Goal: Information Seeking & Learning: Learn about a topic

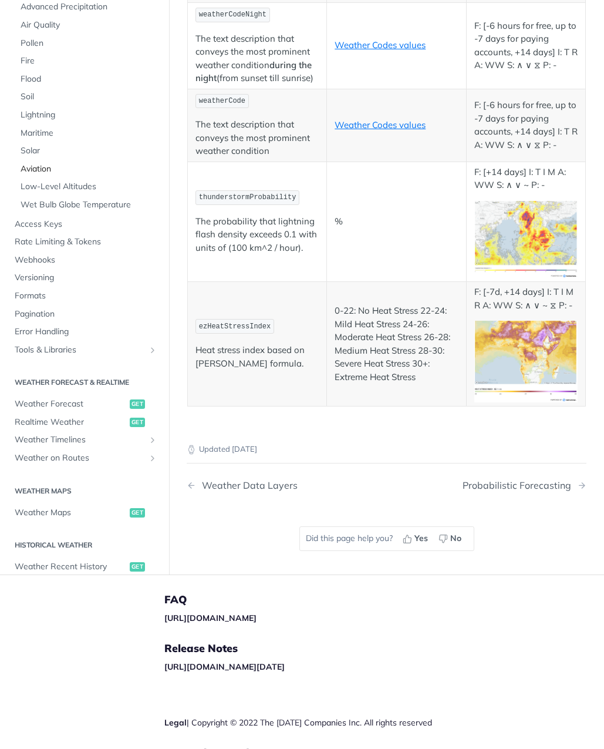
scroll to position [6538, 0]
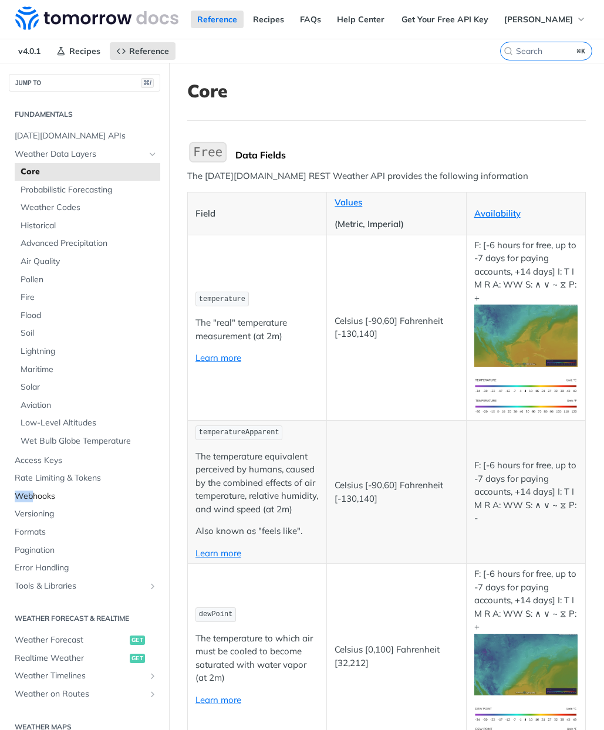
click at [41, 491] on span "Webhooks" at bounding box center [86, 497] width 143 height 12
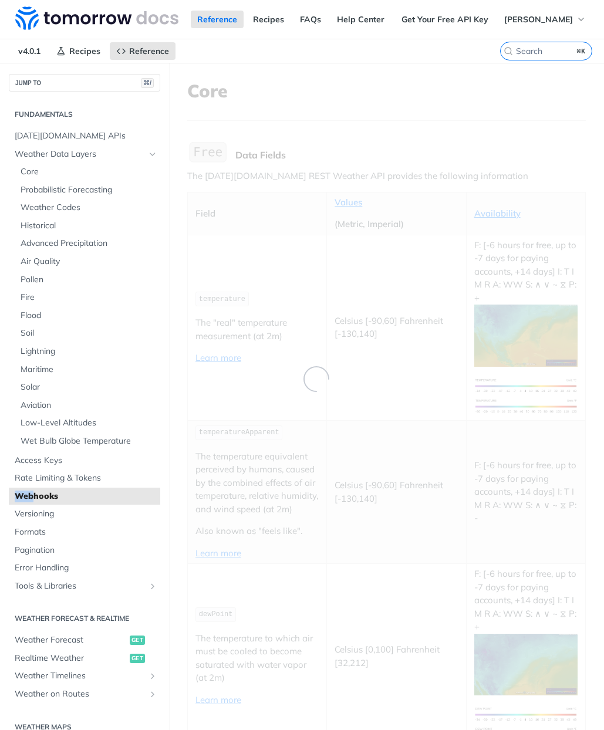
scroll to position [5, 0]
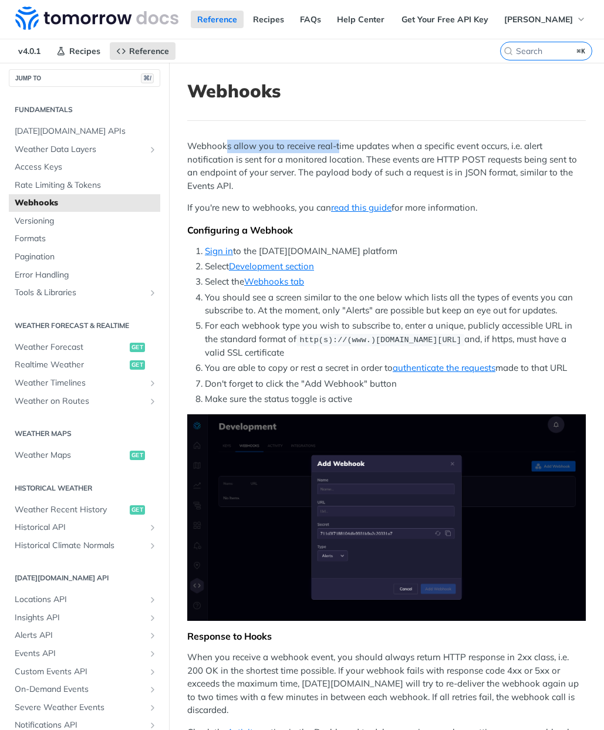
drag, startPoint x: 227, startPoint y: 146, endPoint x: 336, endPoint y: 149, distance: 109.9
click at [336, 149] on p "Webhooks allow you to receive real-time updates when a specific event occurs, i…" at bounding box center [386, 166] width 399 height 53
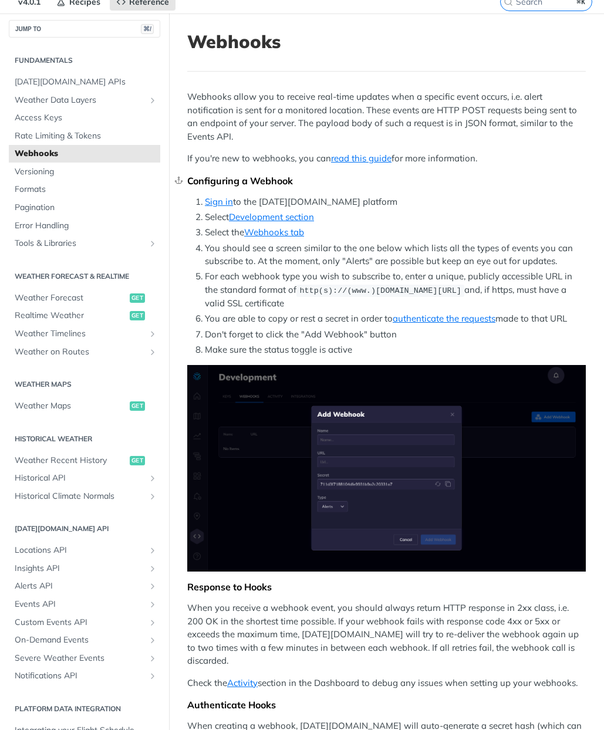
scroll to position [46, 0]
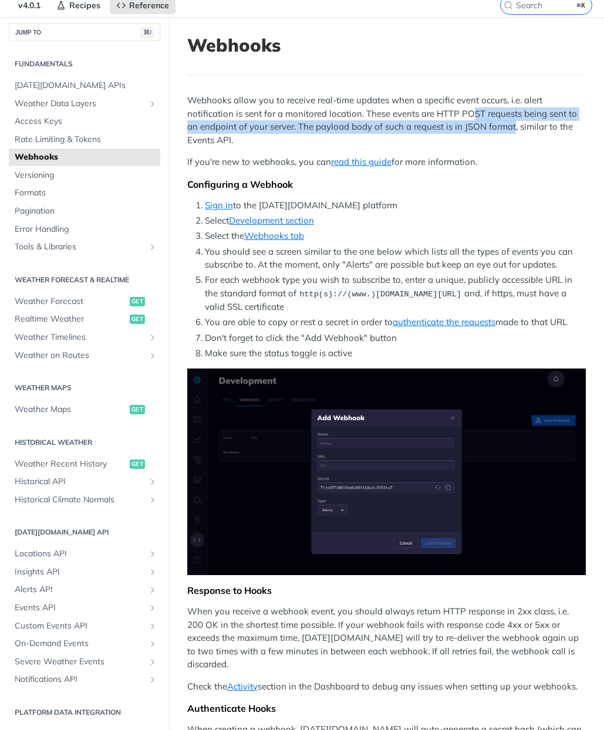
click at [515, 123] on p "Webhooks allow you to receive real-time updates when a specific event occurs, i…" at bounding box center [386, 120] width 399 height 53
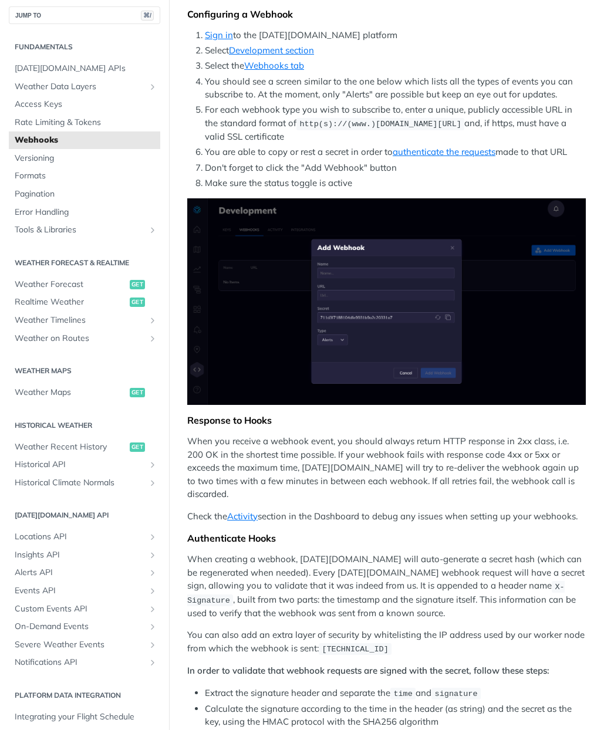
scroll to position [233, 0]
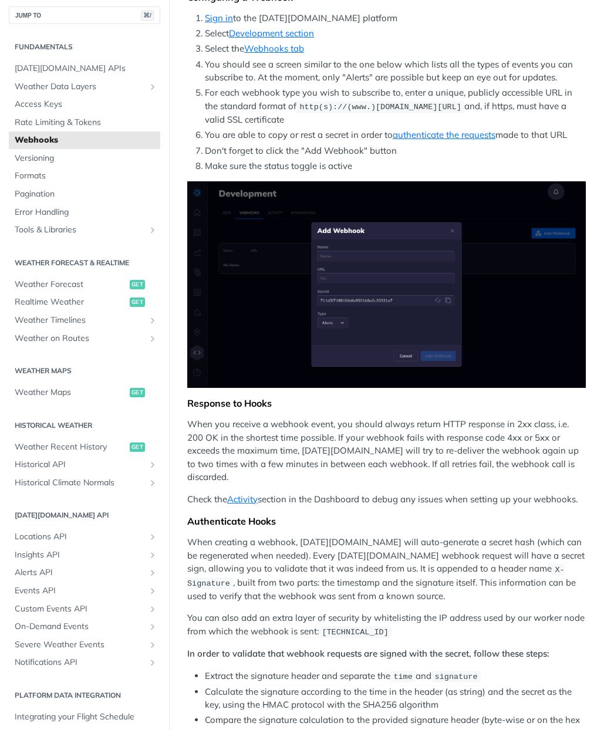
click at [348, 307] on img "Expand image" at bounding box center [386, 284] width 399 height 207
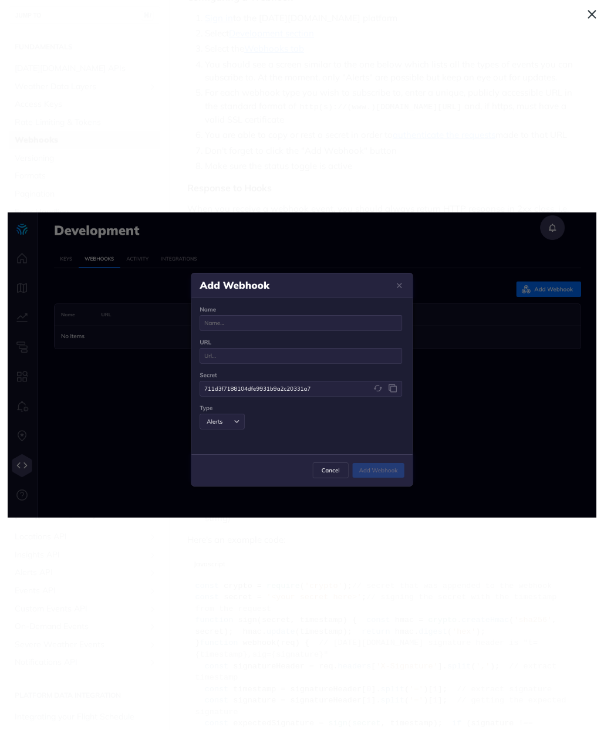
click at [396, 140] on span "Collapse image" at bounding box center [302, 365] width 604 height 730
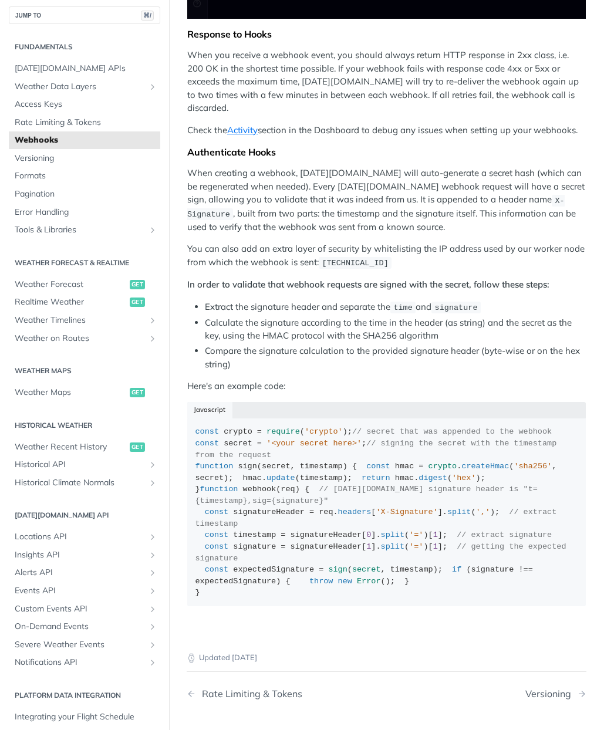
scroll to position [603, 0]
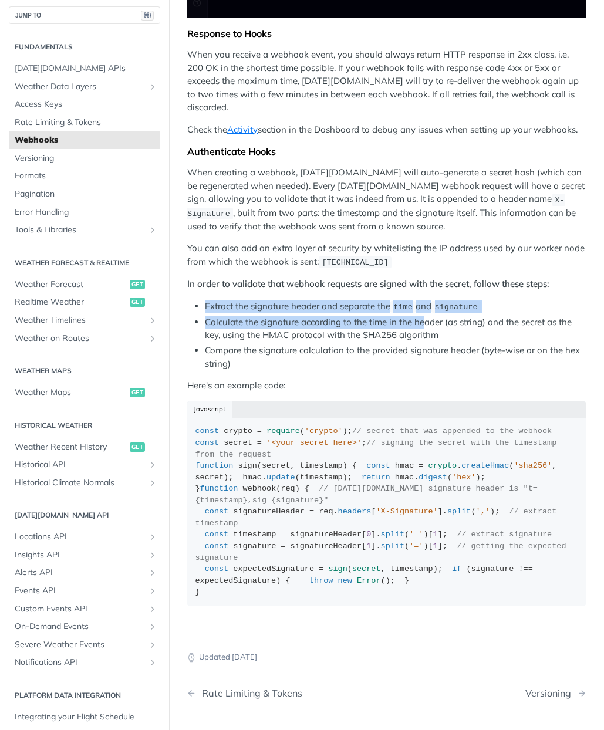
drag, startPoint x: 207, startPoint y: 283, endPoint x: 423, endPoint y: 304, distance: 217.0
click at [423, 304] on ul "Extract the signature header and separate the time and signature Calculate the …" at bounding box center [386, 335] width 399 height 71
click at [423, 316] on li "Calculate the signature according to the time in the header (as string) and the…" at bounding box center [395, 329] width 381 height 26
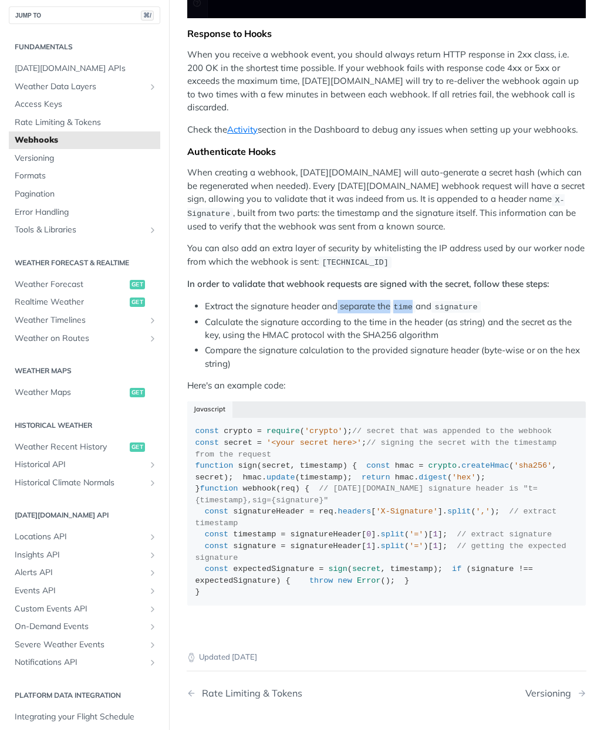
drag, startPoint x: 338, startPoint y: 290, endPoint x: 428, endPoint y: 280, distance: 91.0
click at [427, 300] on li "Extract the signature header and separate the time and signature" at bounding box center [395, 307] width 381 height 14
click at [428, 300] on li "Extract the signature header and separate the time and signature" at bounding box center [395, 307] width 381 height 14
click at [446, 344] on li "Compare the signature calculation to the provided signature header (byte-wise o…" at bounding box center [395, 357] width 381 height 26
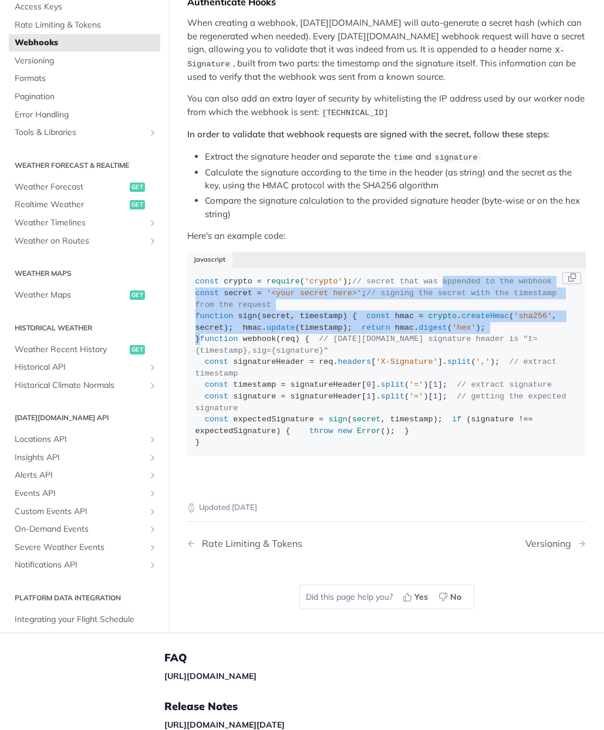
drag, startPoint x: 285, startPoint y: 283, endPoint x: 295, endPoint y: 363, distance: 81.1
click at [295, 363] on div "const crypto = require ( 'crypto' ); // secret that was appended to the webhook…" at bounding box center [387, 362] width 383 height 172
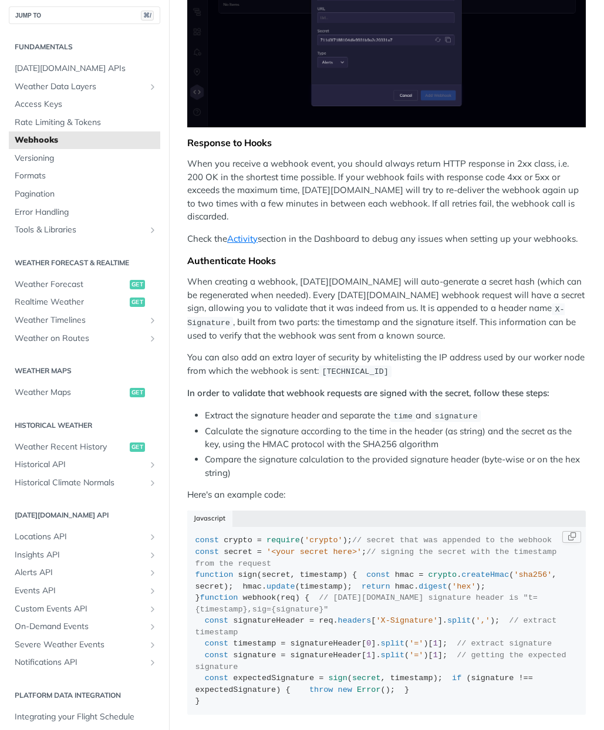
scroll to position [446, 0]
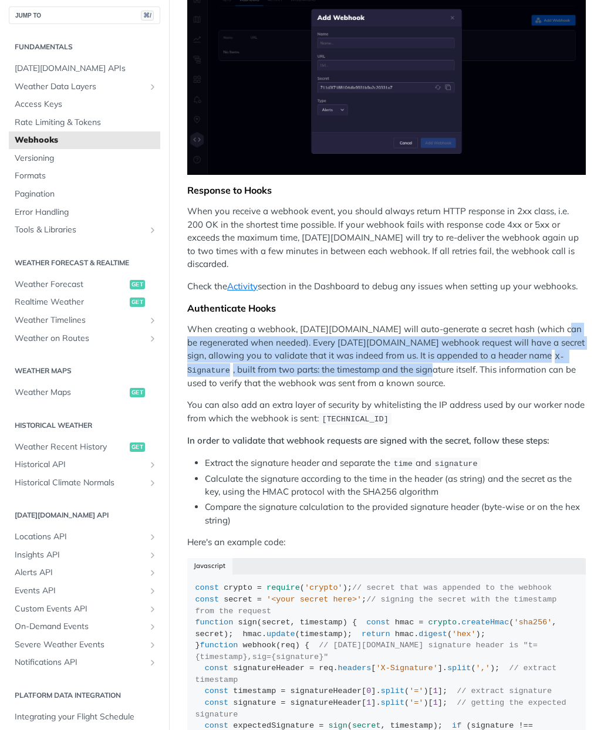
drag, startPoint x: 198, startPoint y: 322, endPoint x: 364, endPoint y: 346, distance: 167.8
click at [364, 346] on p "When creating a webhook, Tomorrow.io will auto-generate a secret hash (which ca…" at bounding box center [386, 356] width 399 height 67
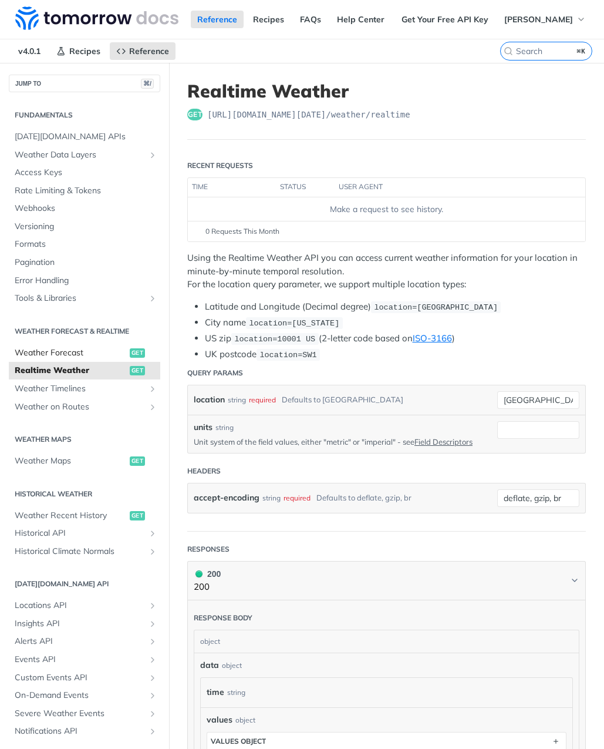
click at [78, 352] on span "Weather Forecast" at bounding box center [71, 353] width 112 height 12
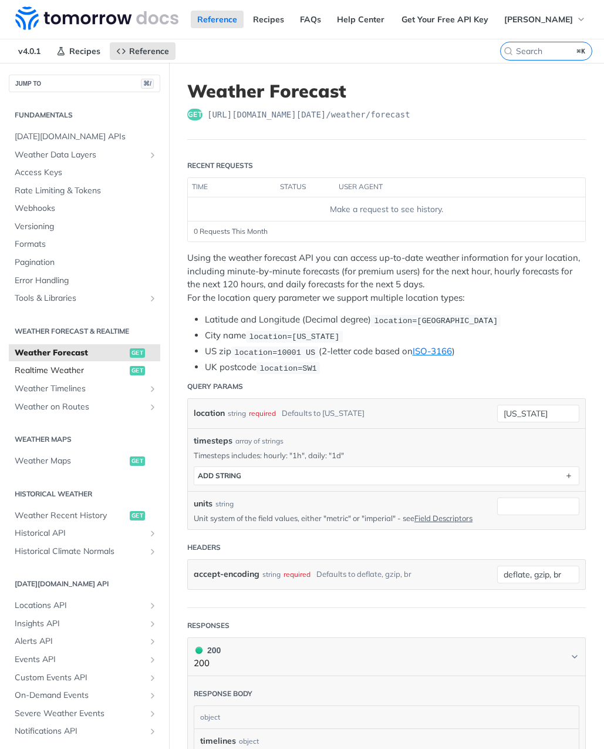
click at [107, 368] on span "Realtime Weather" at bounding box center [71, 371] width 112 height 12
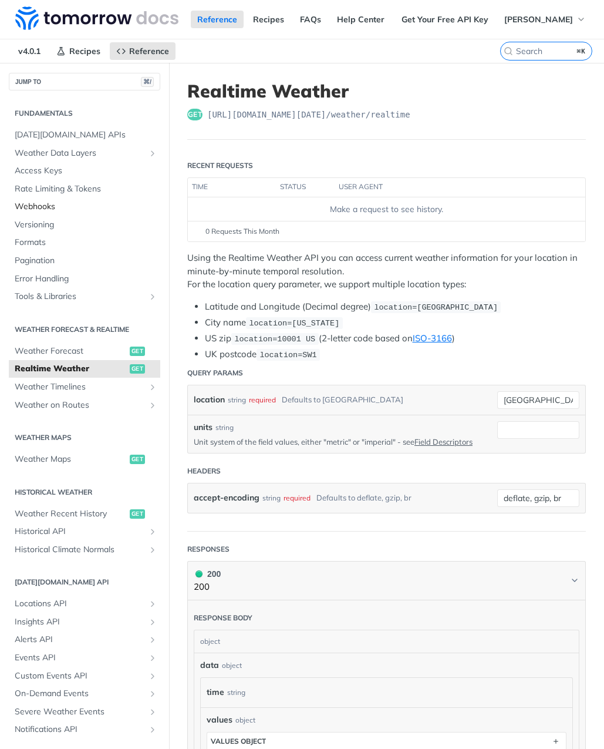
click at [38, 207] on span "Webhooks" at bounding box center [86, 207] width 143 height 12
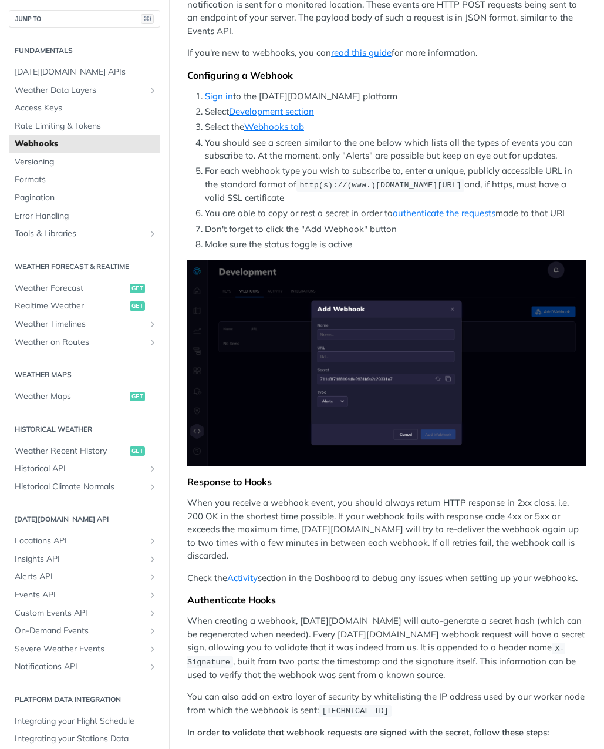
scroll to position [228, 0]
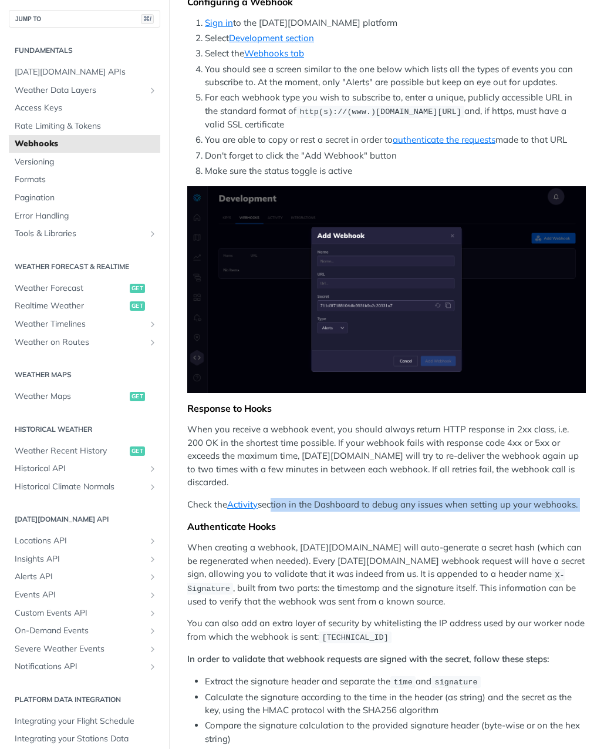
drag, startPoint x: 298, startPoint y: 488, endPoint x: 424, endPoint y: 497, distance: 127.1
click at [424, 497] on div "Webhooks allow you to receive real-time updates when a specific event occurs, i…" at bounding box center [386, 450] width 399 height 1078
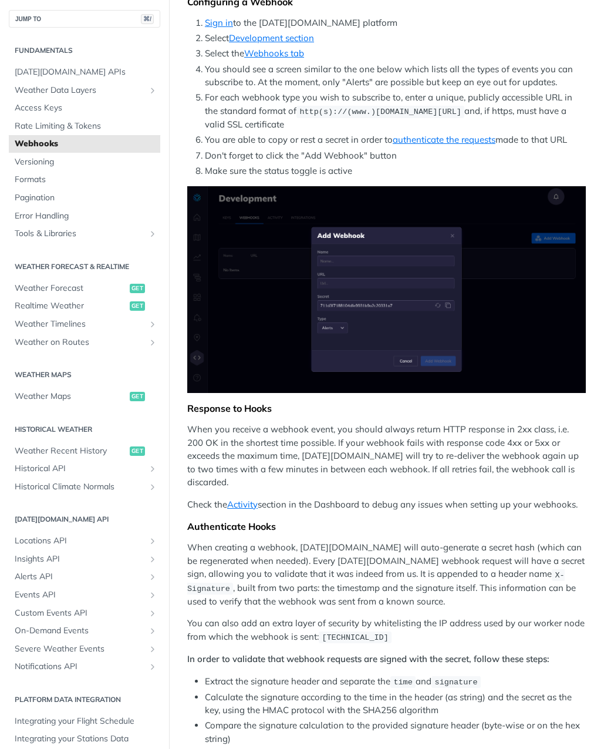
click at [424, 497] on div "Webhooks allow you to receive real-time updates when a specific event occurs, i…" at bounding box center [386, 450] width 399 height 1078
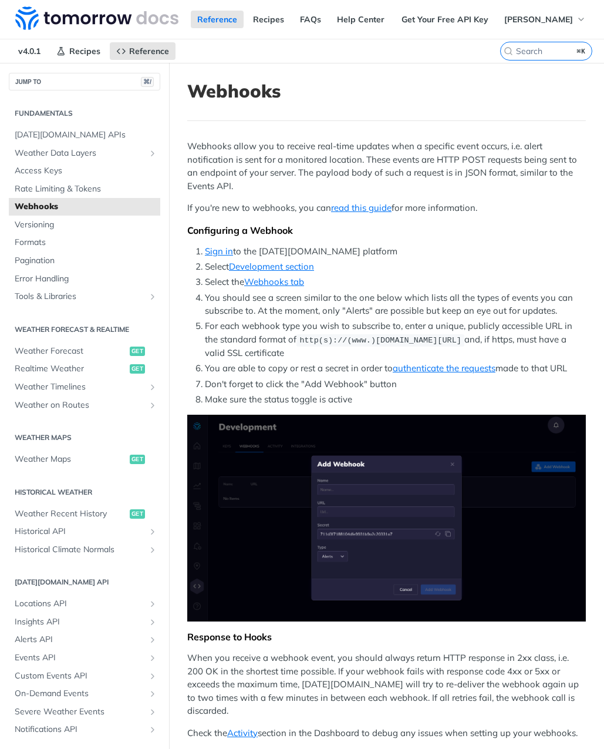
scroll to position [0, 0]
click at [363, 204] on link "read this guide" at bounding box center [361, 207] width 60 height 11
